Goal: Complete application form

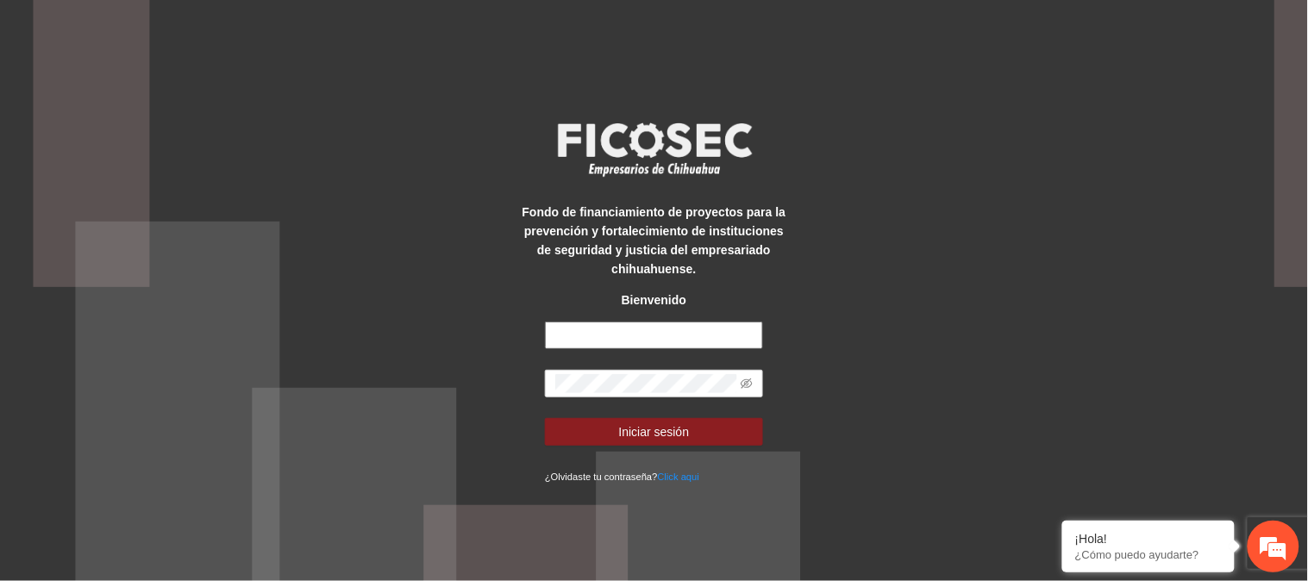
click at [643, 340] on input "text" at bounding box center [654, 336] width 218 height 28
type input "**********"
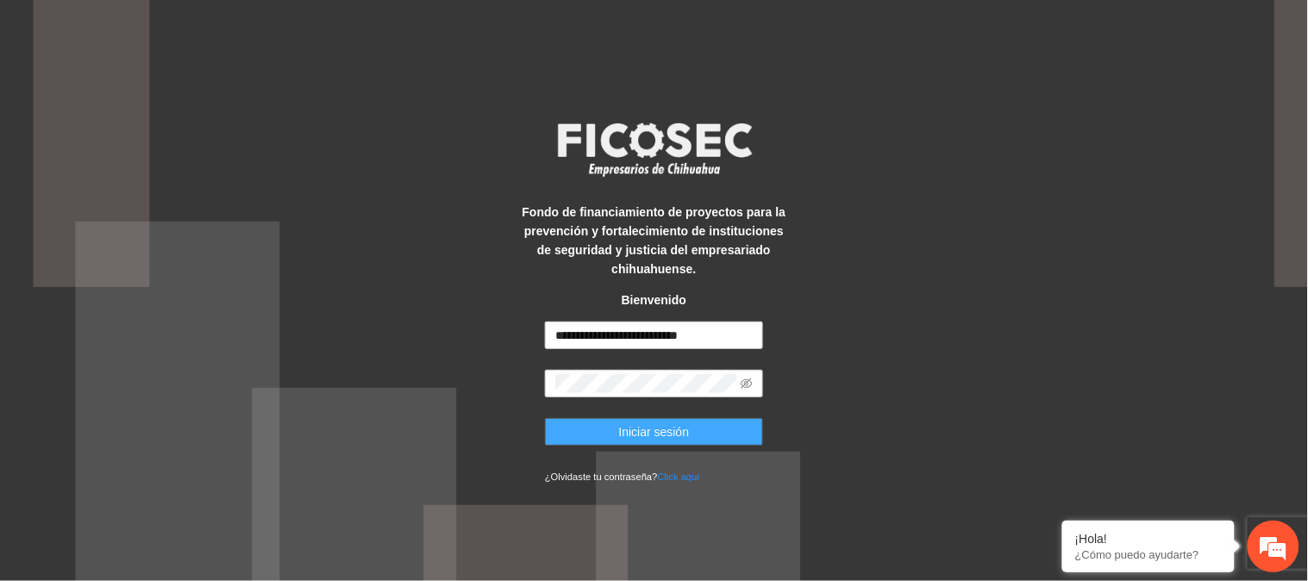
click at [688, 424] on button "Iniciar sesión" at bounding box center [654, 432] width 218 height 28
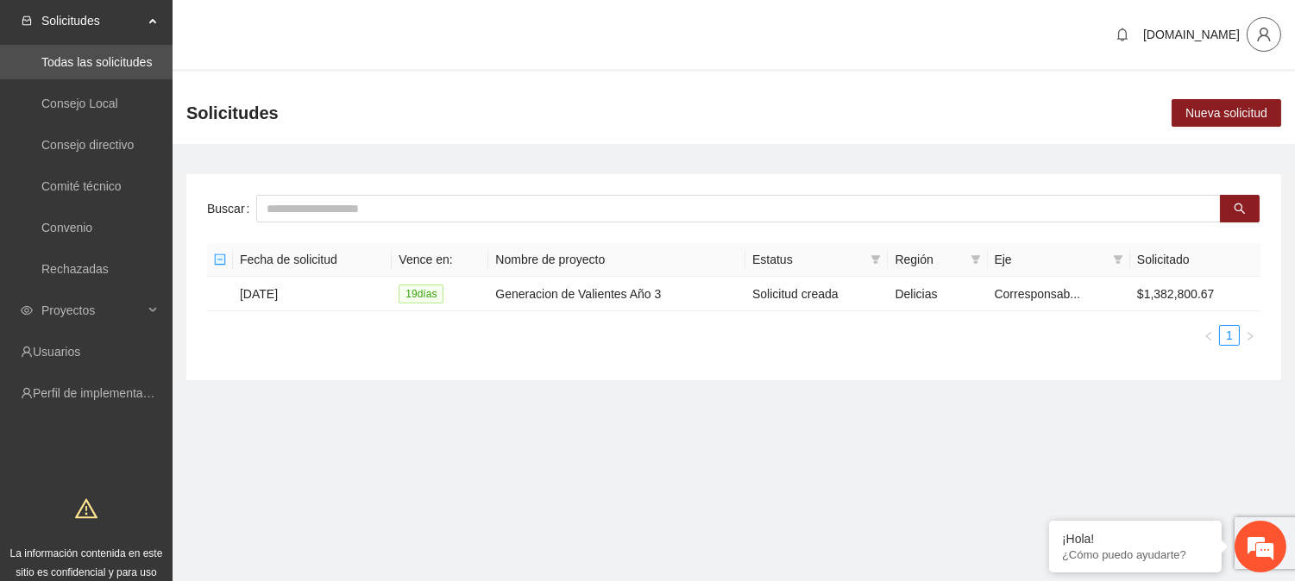
click at [1257, 34] on icon "user" at bounding box center [1264, 35] width 16 height 16
click at [1242, 70] on span "Cambio de Télefono" at bounding box center [1218, 71] width 109 height 19
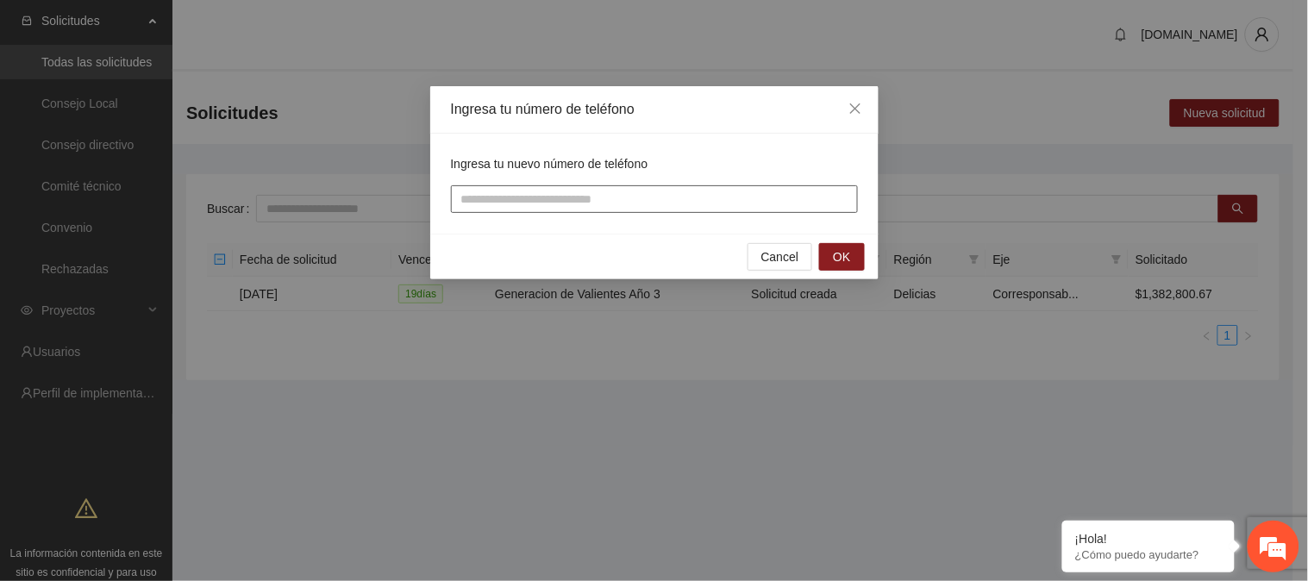
click at [670, 195] on input "tel" at bounding box center [654, 199] width 407 height 28
type input "**********"
click at [839, 257] on span "OK" at bounding box center [841, 257] width 17 height 19
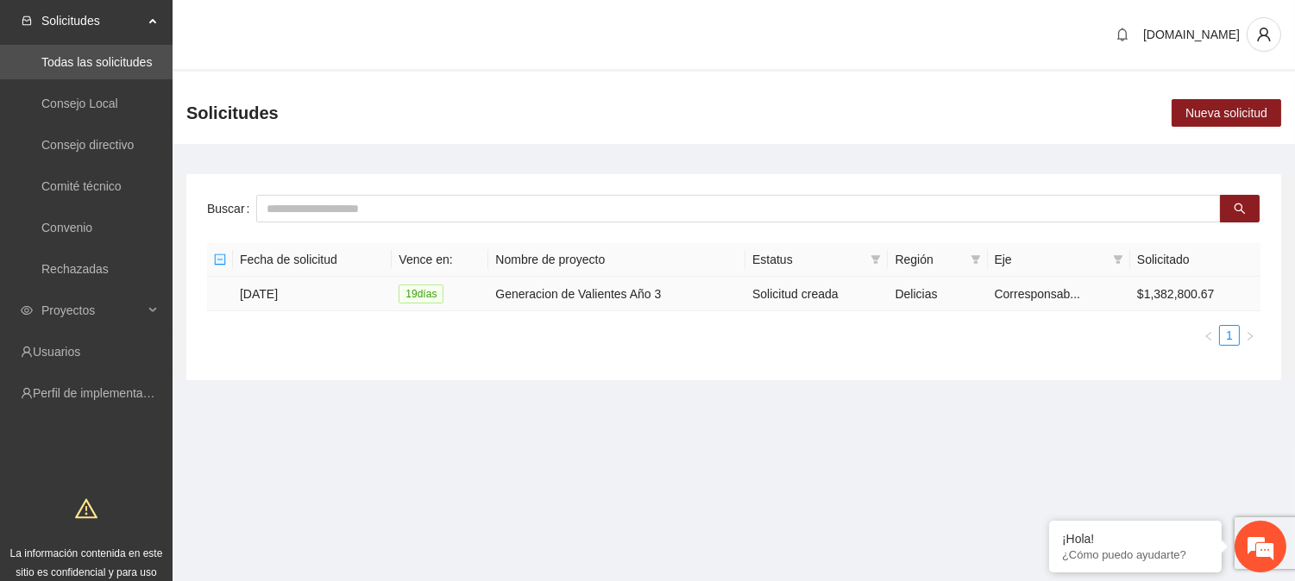
click at [541, 288] on td "Generacion de Valientes Año 3" at bounding box center [616, 294] width 257 height 34
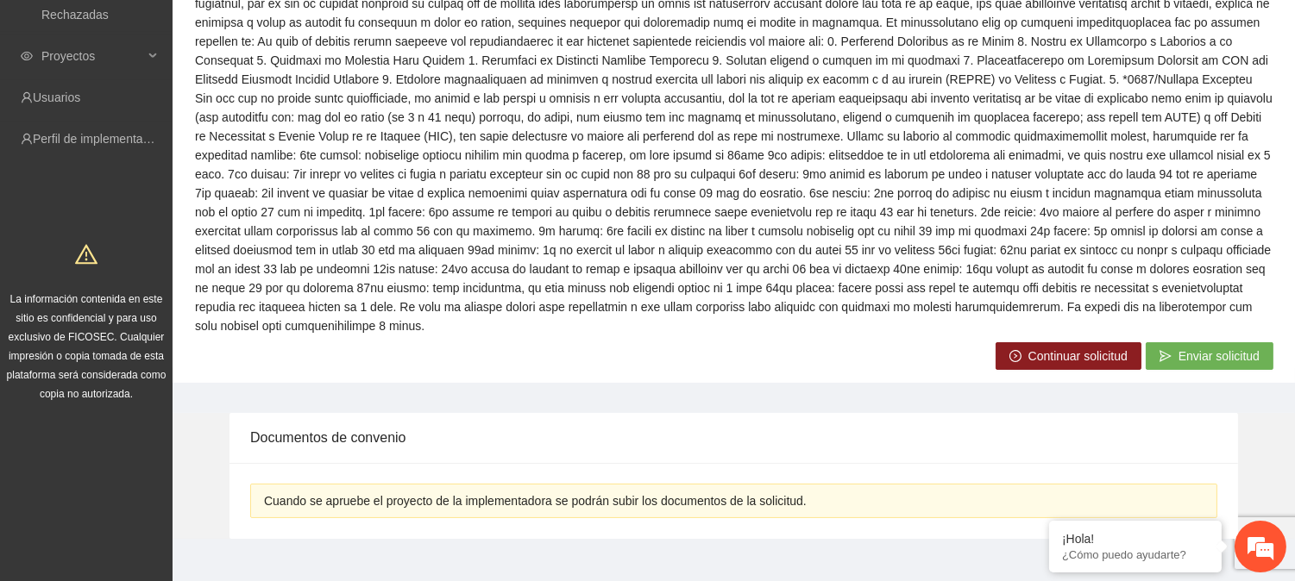
scroll to position [265, 0]
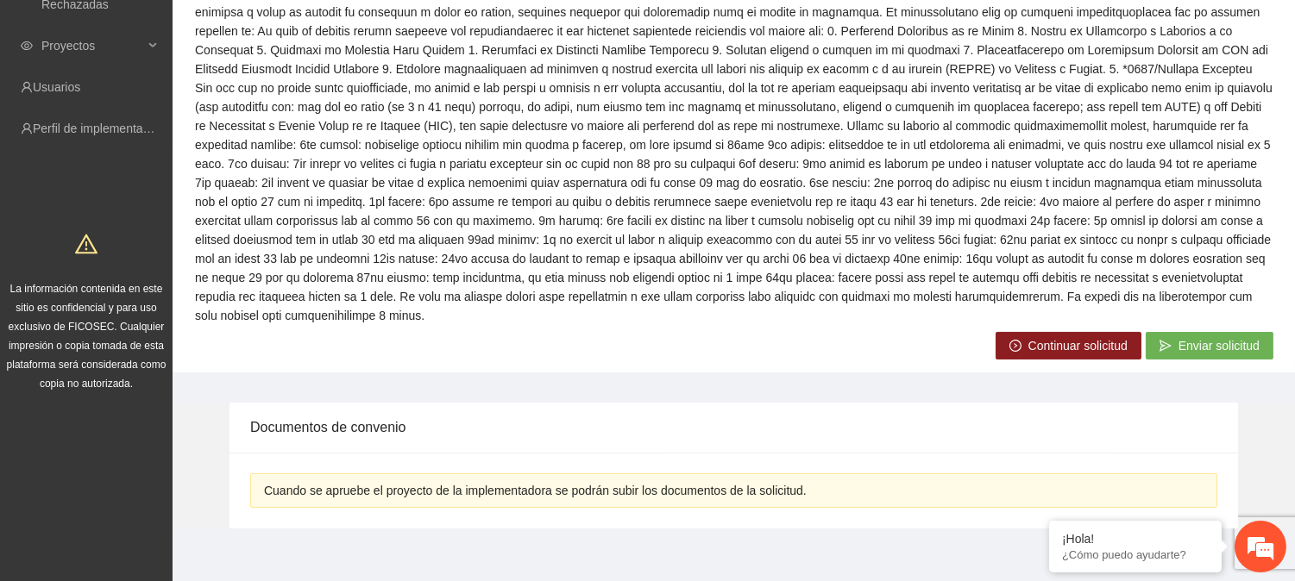
click at [1039, 351] on span "Continuar solicitud" at bounding box center [1077, 345] width 99 height 19
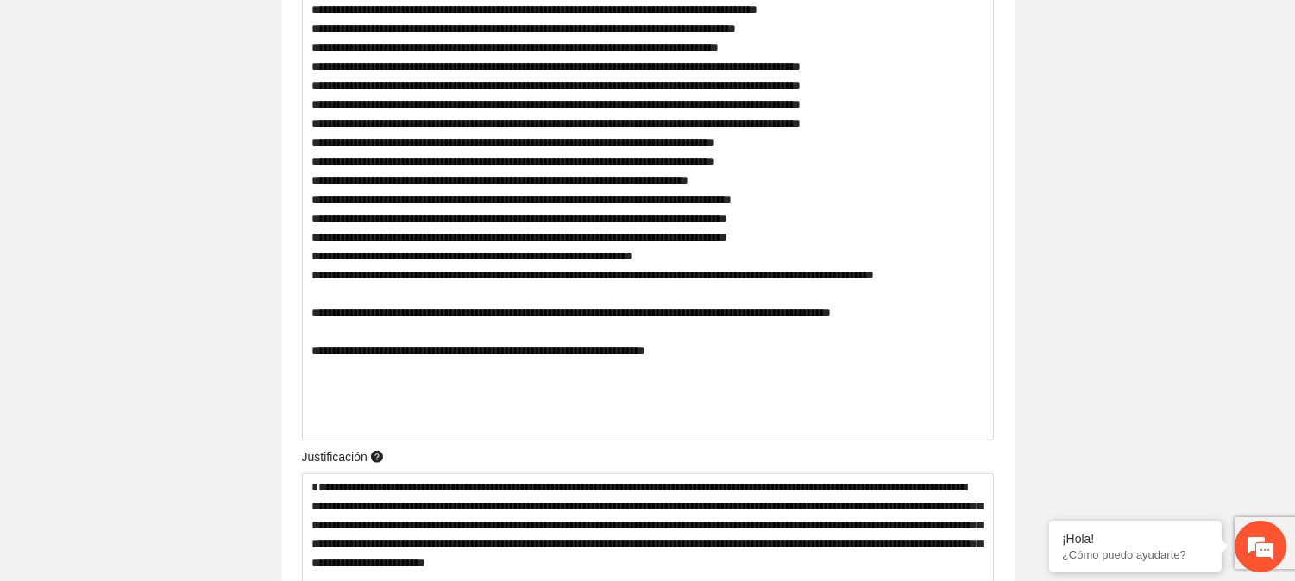
scroll to position [1358, 0]
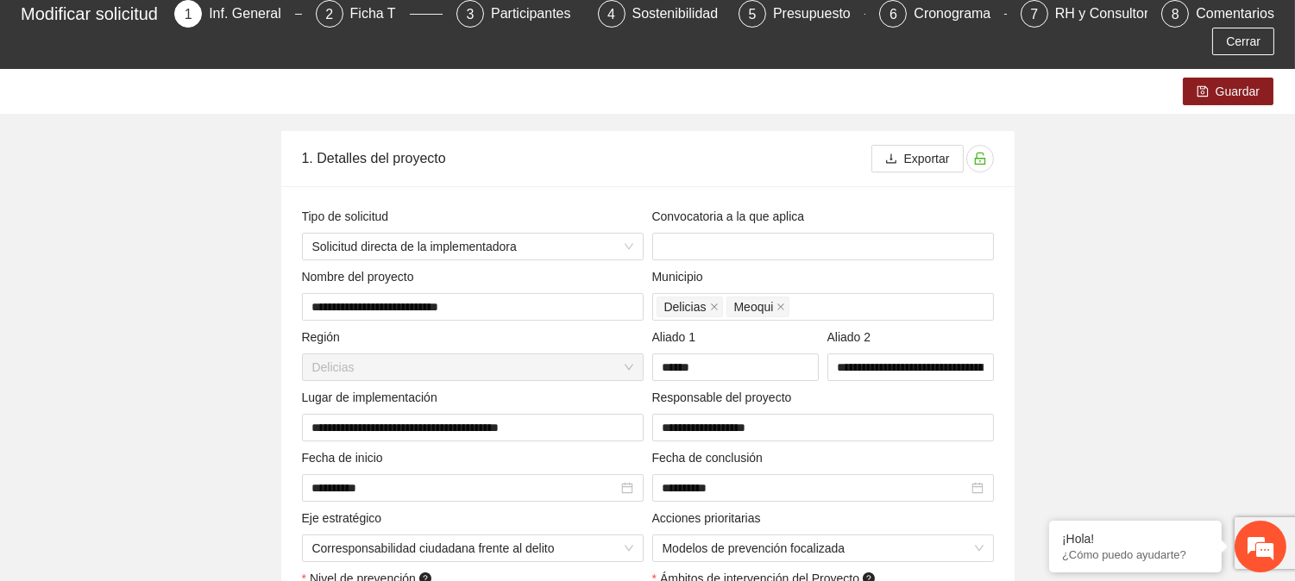
scroll to position [0, 0]
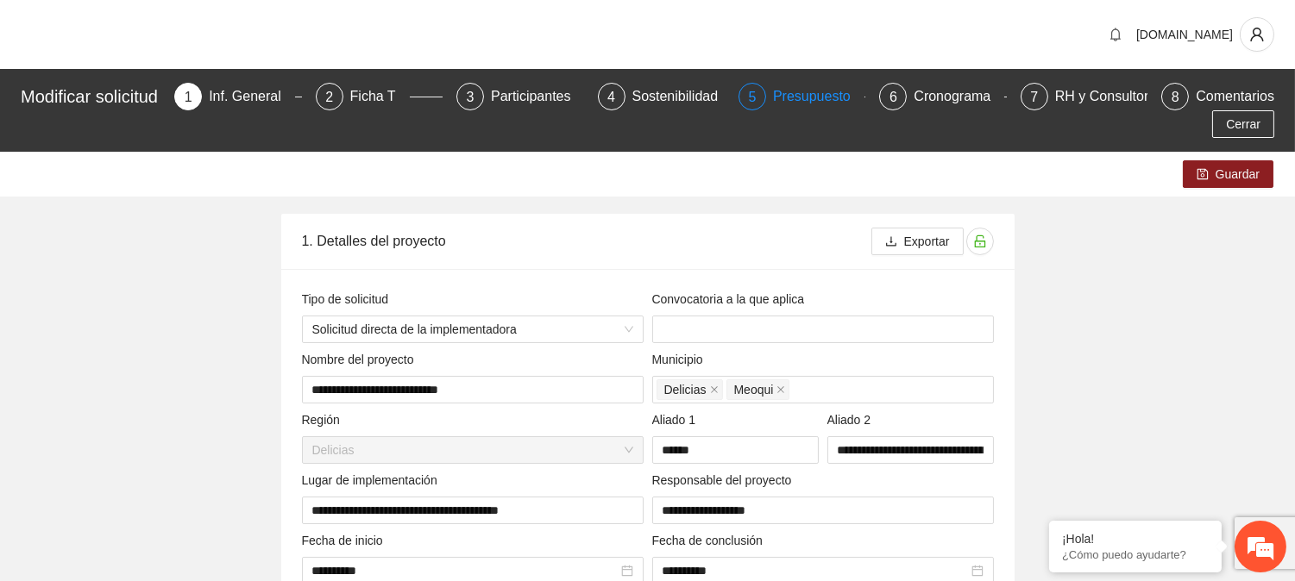
click at [798, 91] on div "Presupuesto" at bounding box center [818, 97] width 91 height 28
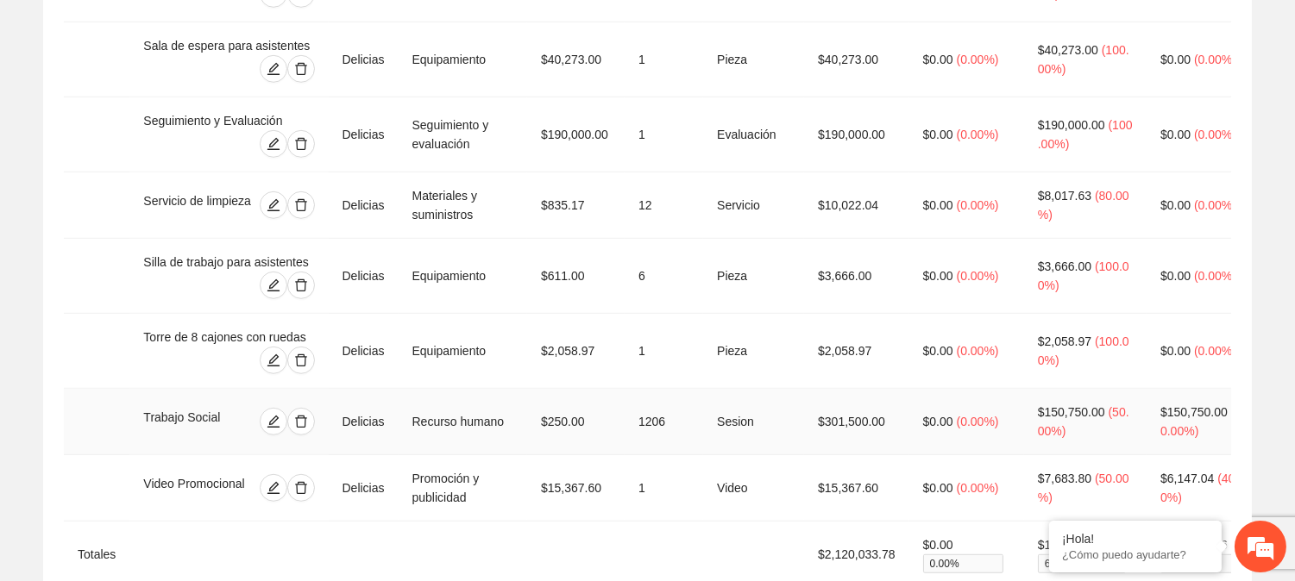
scroll to position [2499, 0]
